Goal: Transaction & Acquisition: Purchase product/service

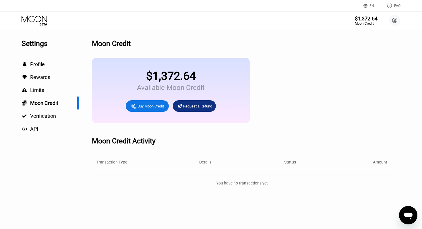
click at [146, 107] on div "Buy Moon Credit" at bounding box center [151, 106] width 26 height 5
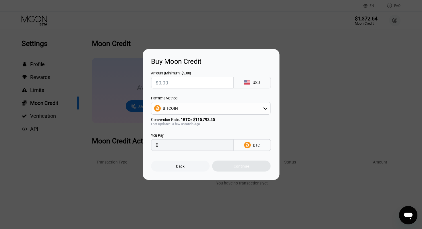
click at [209, 107] on div "BITCOIN" at bounding box center [210, 108] width 119 height 11
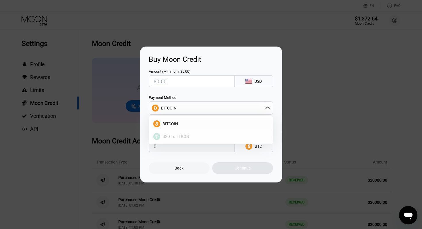
click at [181, 134] on span "USDT on TRON" at bounding box center [176, 136] width 27 height 5
type input "0.00"
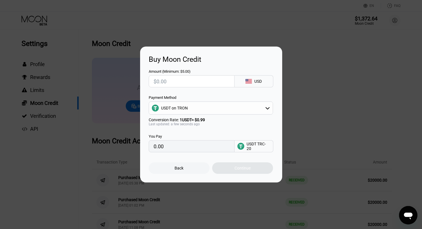
click at [164, 79] on input "text" at bounding box center [192, 81] width 76 height 11
type input "$2"
type input "2.02"
type input "$20"
type input "20.20"
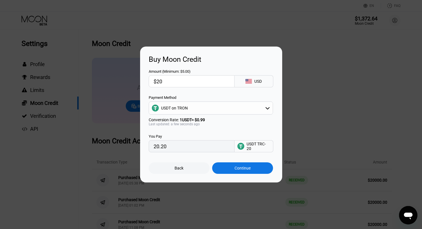
type input "$200"
type input "202.02"
type input "$2000"
type input "2020.20"
type input "$20000"
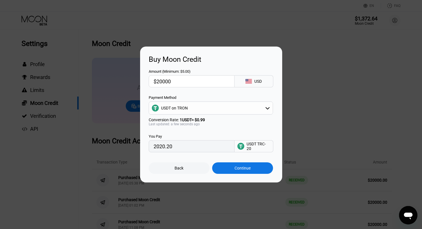
type input "20202.02"
type input "$20000"
click at [240, 168] on div "Continue" at bounding box center [243, 168] width 16 height 5
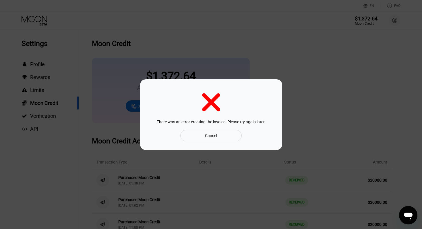
click at [212, 135] on div "Cancel" at bounding box center [211, 135] width 12 height 5
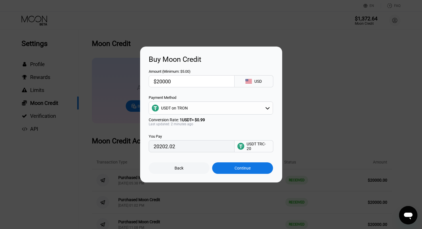
click at [234, 169] on div "Continue" at bounding box center [242, 167] width 61 height 11
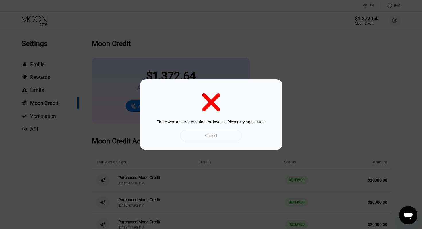
click at [218, 134] on div "Cancel" at bounding box center [210, 135] width 61 height 11
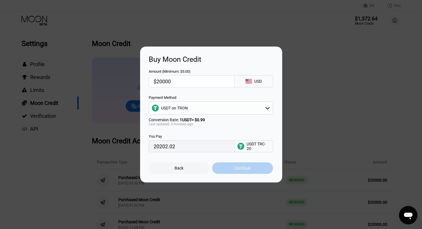
click at [236, 169] on div "Continue" at bounding box center [243, 168] width 16 height 5
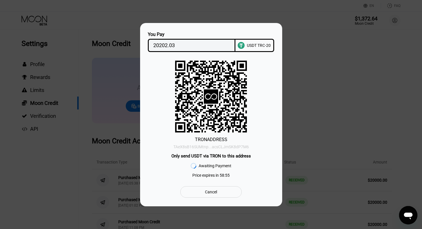
click at [233, 146] on div "TAeX8sB16SUMtnp...acsCLJmSK8dP7M6" at bounding box center [211, 146] width 76 height 5
